Goal: Task Accomplishment & Management: Manage account settings

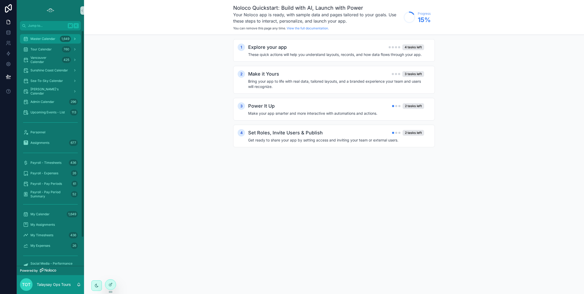
click at [48, 41] on div "Master Calendar 1,649" at bounding box center [50, 39] width 55 height 8
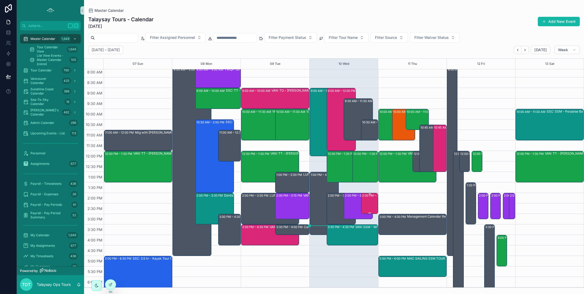
scroll to position [45, 0]
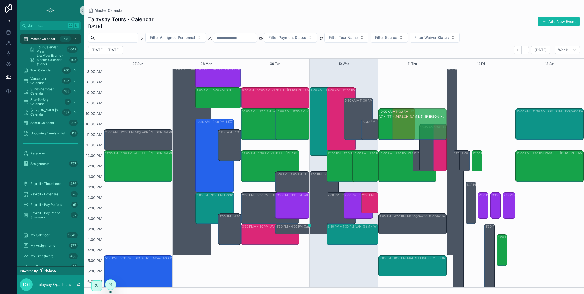
drag, startPoint x: 417, startPoint y: 129, endPoint x: 417, endPoint y: 142, distance: 13.7
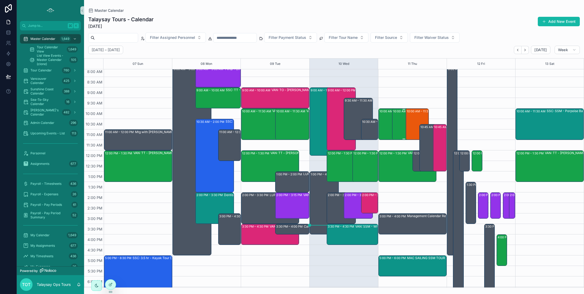
click at [398, 125] on div "10:00 AM – 11:30 AM VAN: TT - [PERSON_NAME] (2) [PERSON_NAME], TW:TGME-KAZQ" at bounding box center [404, 124] width 22 height 30
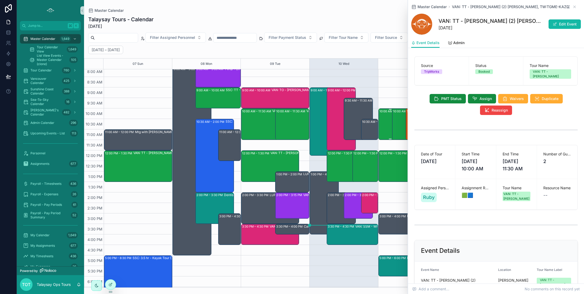
click at [387, 128] on div "10:00 AM – 11:30 AM VAN: TT - [PERSON_NAME] (1) [PERSON_NAME], TW:GRBJ-XPBX" at bounding box center [391, 124] width 22 height 30
click at [475, 97] on button "Assign" at bounding box center [482, 98] width 28 height 9
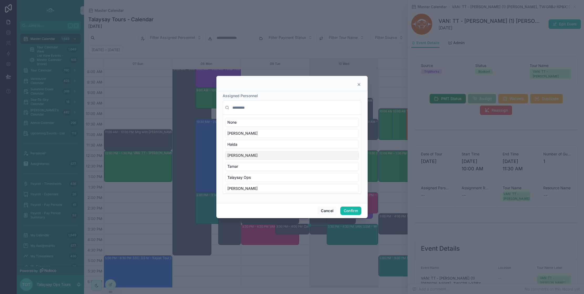
click at [250, 153] on div "[PERSON_NAME]" at bounding box center [292, 155] width 134 height 9
click at [264, 153] on div "Ruby" at bounding box center [292, 152] width 134 height 9
drag, startPoint x: 351, startPoint y: 210, endPoint x: 348, endPoint y: 209, distance: 3.4
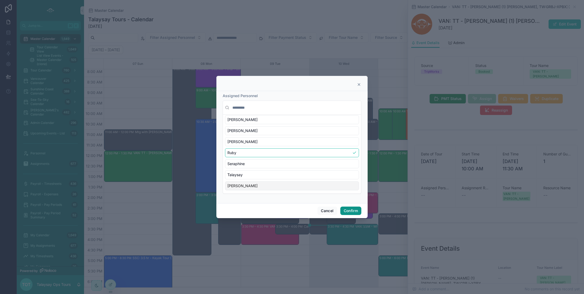
click at [351, 210] on button "Confirm" at bounding box center [350, 211] width 21 height 8
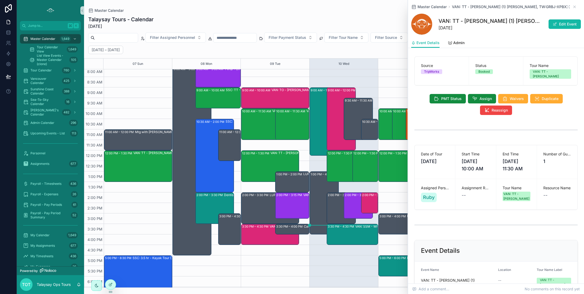
click at [574, 7] on icon "scrollable content" at bounding box center [575, 7] width 2 height 2
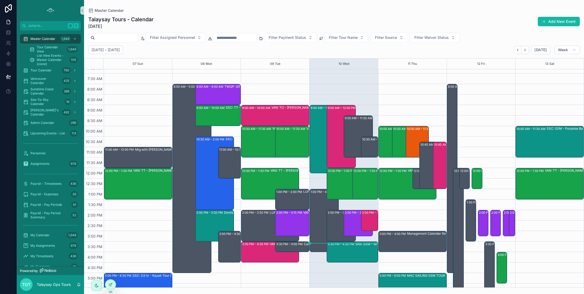
scroll to position [46, 0]
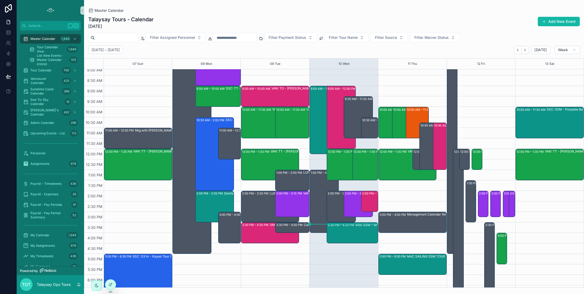
click at [417, 164] on div "12:00 PM – 1:00 PM Raven’s Cry film testing" at bounding box center [430, 159] width 33 height 20
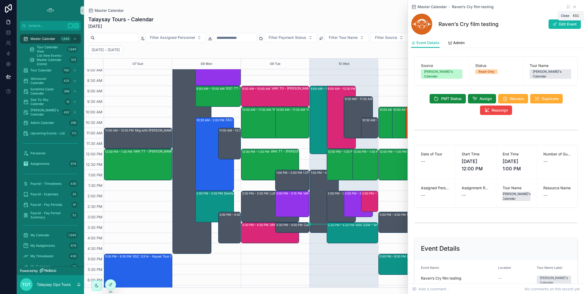
click at [574, 7] on icon "scrollable content" at bounding box center [575, 7] width 2 height 2
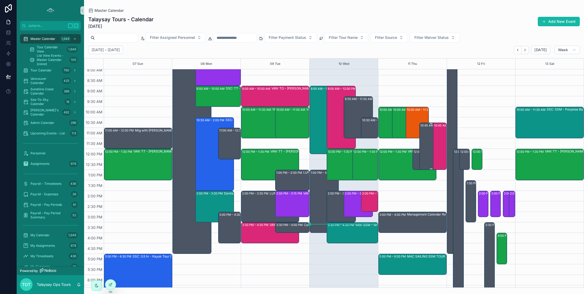
click at [427, 140] on div "10:45 AM – 1:00 PM FNHA Oral Health Conference - Indigenous Tea Blending [In-pe…" at bounding box center [431, 146] width 22 height 46
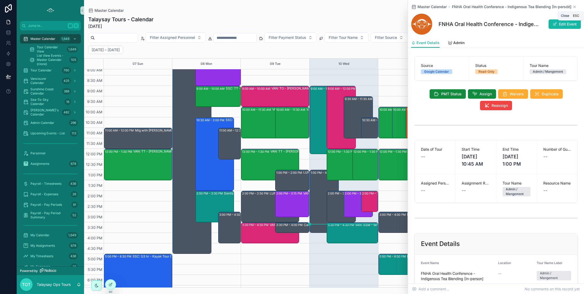
click at [574, 7] on icon "scrollable content" at bounding box center [575, 7] width 4 height 4
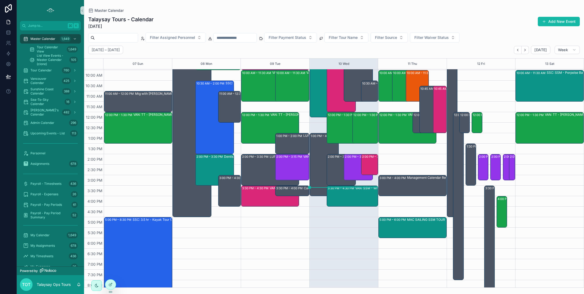
scroll to position [97, 0]
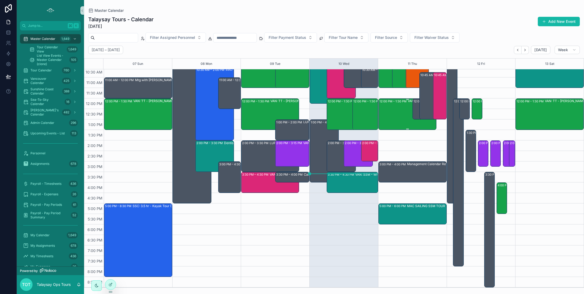
click at [403, 121] on div "12:00 PM – 1:30 PM VAN:TT - [PERSON_NAME] (12) [PERSON_NAME], TW:VCKC-QXNR" at bounding box center [408, 114] width 56 height 30
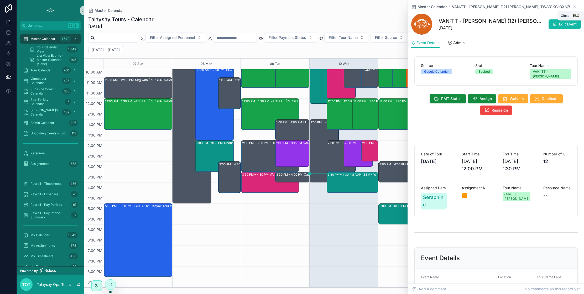
click at [575, 7] on icon "scrollable content" at bounding box center [575, 7] width 4 height 4
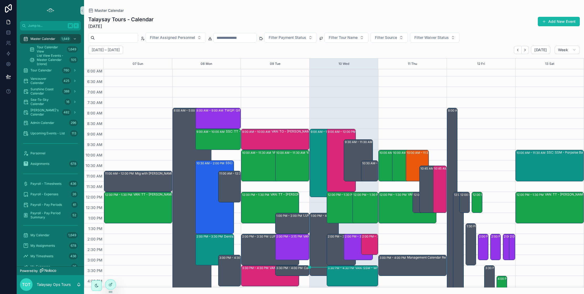
scroll to position [3, 0]
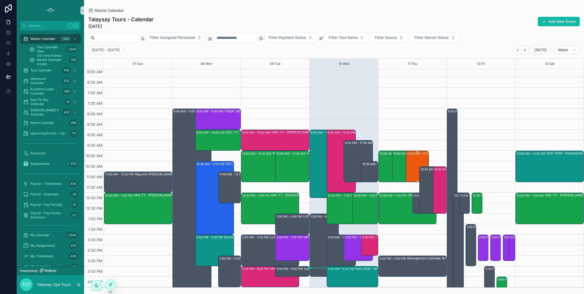
click at [412, 163] on div "10:00 AM – 11:30 AM SSC: LTL - Porpoise Bay (2) [PERSON_NAME] & [PERSON_NAME] v…" at bounding box center [418, 166] width 22 height 30
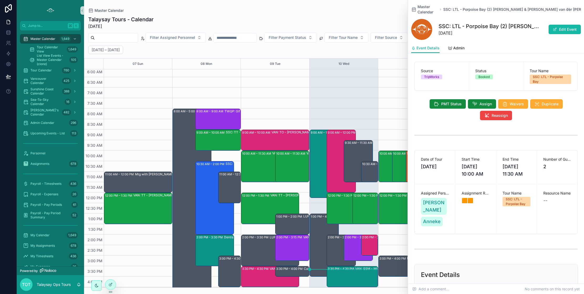
scroll to position [4, 0]
